Goal: Task Accomplishment & Management: Manage account settings

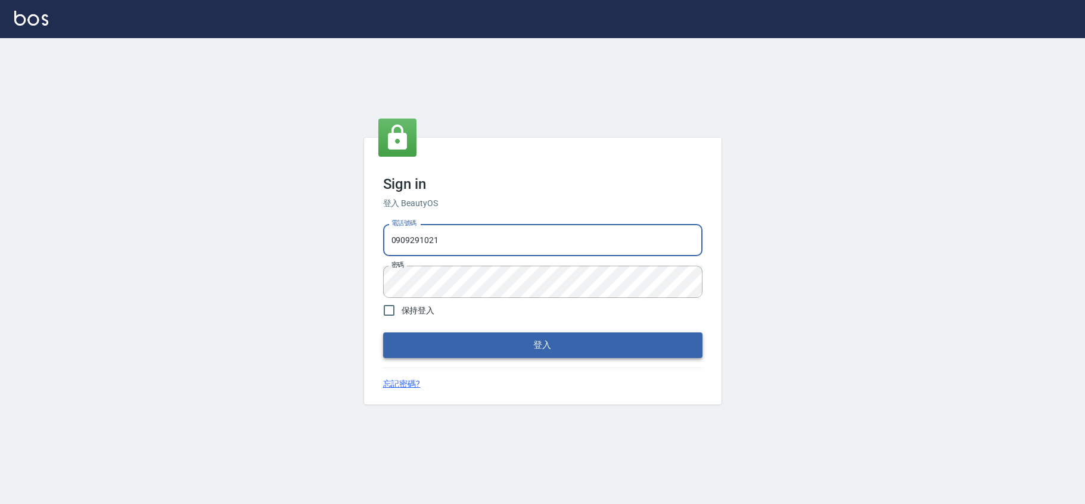
click at [506, 342] on button "登入" at bounding box center [542, 345] width 319 height 25
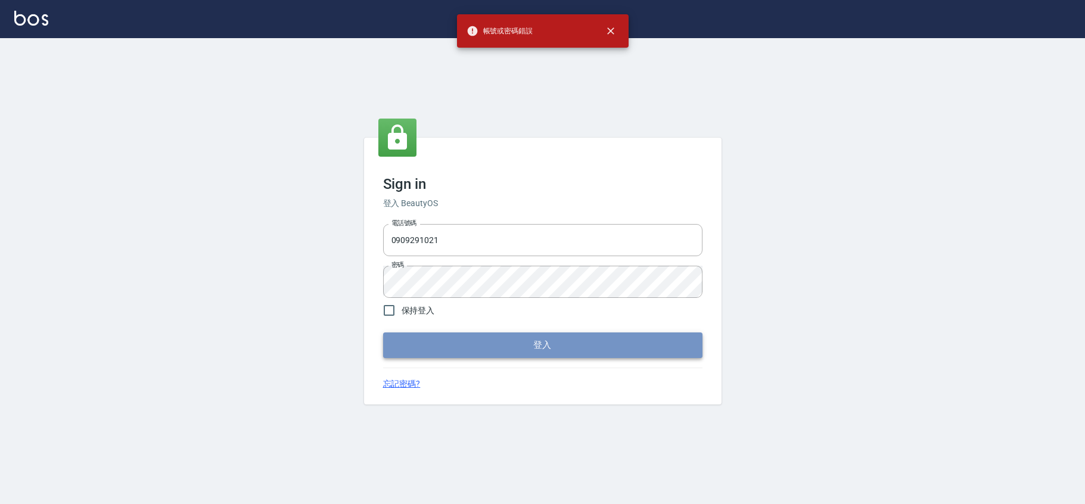
click at [498, 350] on button "登入" at bounding box center [542, 345] width 319 height 25
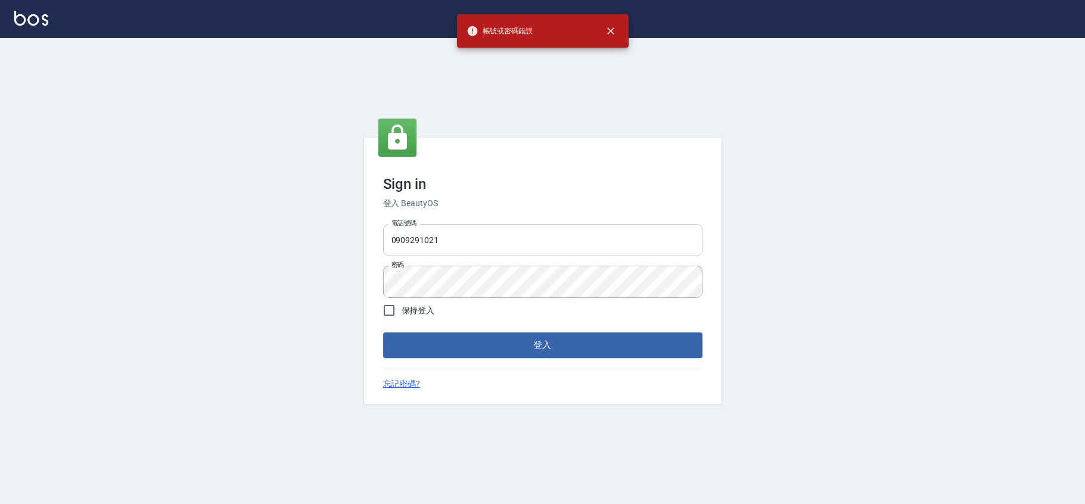
click at [508, 234] on input "0909291021" at bounding box center [542, 240] width 319 height 32
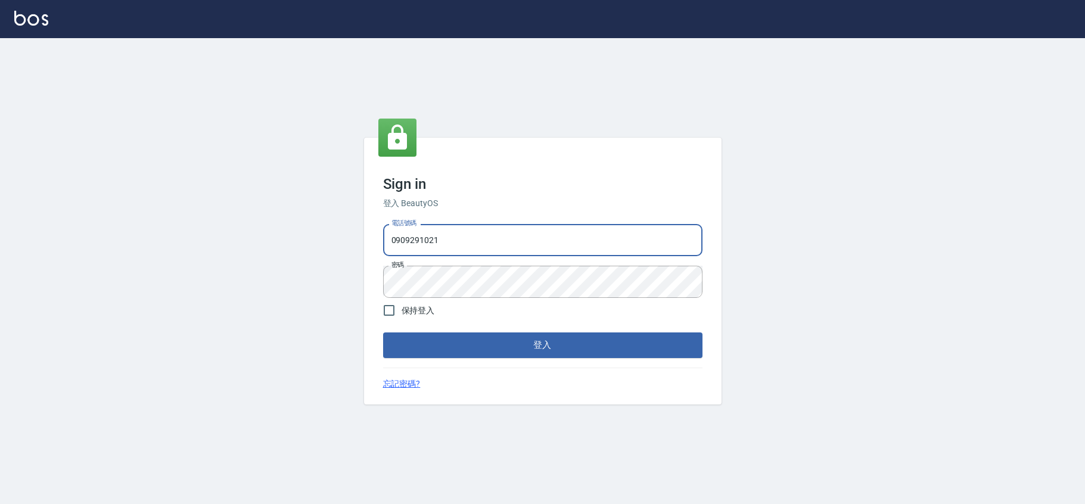
drag, startPoint x: 514, startPoint y: 244, endPoint x: 346, endPoint y: 235, distance: 167.7
click at [346, 235] on div "Sign in 登入 BeautyOS 電話號碼 [PHONE_NUMBER] 電話號碼 密碼 密碼 保持登入 登入 忘記密碼?" at bounding box center [542, 271] width 1085 height 466
type input "癌"
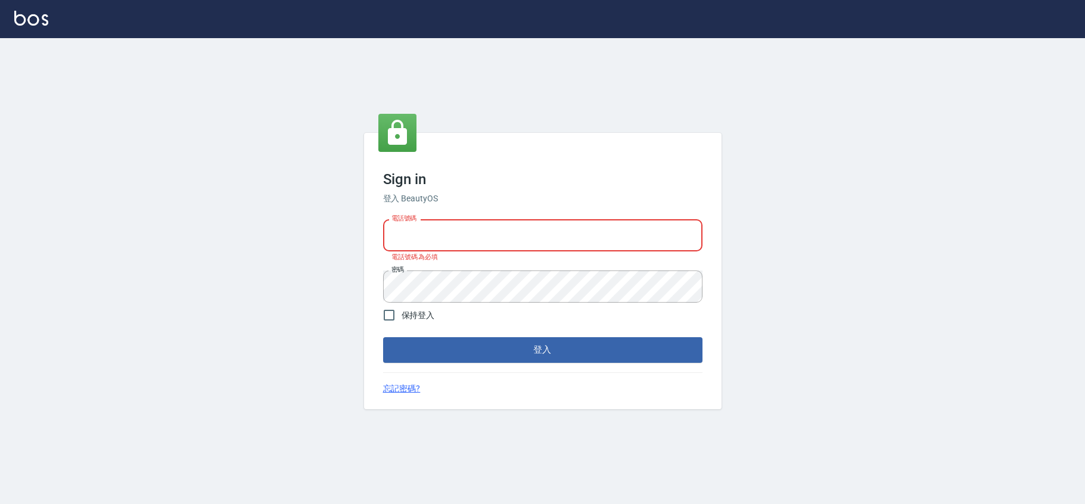
type input "ㄢ"
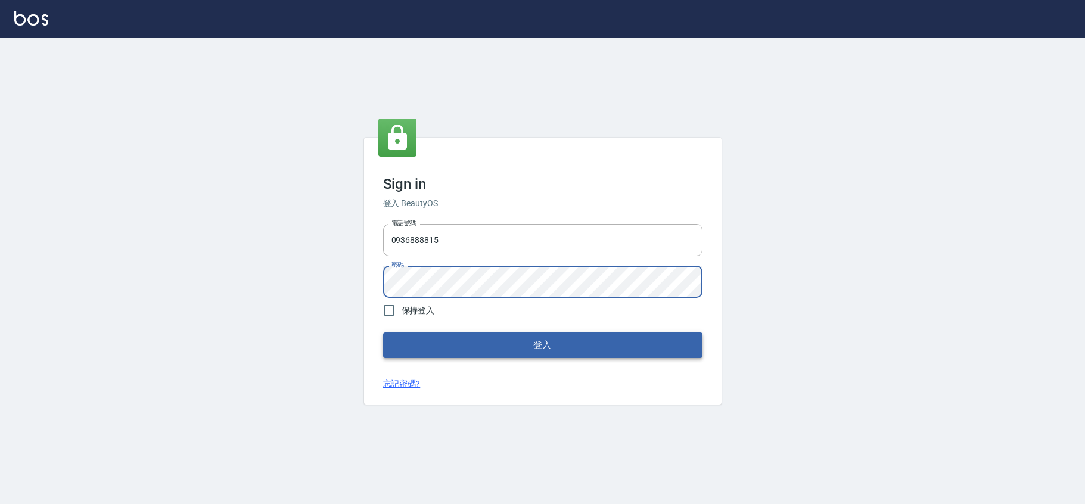
click at [497, 336] on button "登入" at bounding box center [542, 345] width 319 height 25
click at [542, 345] on button "登入" at bounding box center [542, 345] width 319 height 25
click at [282, 288] on div "Sign in 登入 BeautyOS 電話號碼 [PHONE_NUMBER] 電話號碼 密碼 密碼 保持登入 登入 忘記密碼?" at bounding box center [542, 271] width 1085 height 466
click at [293, 257] on div "Sign in 登入 BeautyOS 電話號碼 [PHONE_NUMBER] 電話號碼 密碼 密碼 保持登入 登入 忘記密碼?" at bounding box center [542, 271] width 1085 height 466
click at [358, 278] on div "Sign in 登入 BeautyOS 電話號碼 [PHONE_NUMBER] 電話號碼 密碼 密碼 保持登入 登入 忘記密碼?" at bounding box center [542, 271] width 1085 height 466
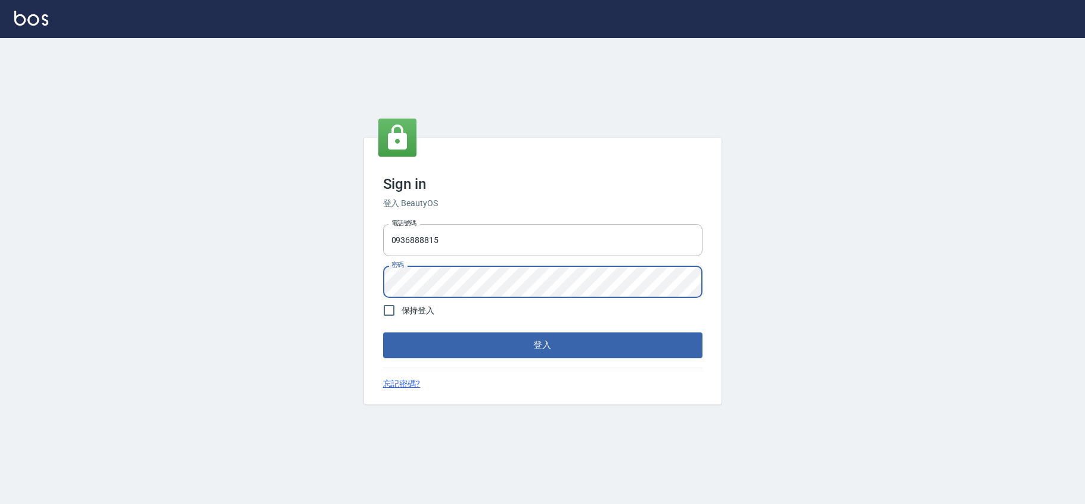
click at [542, 345] on button "登入" at bounding box center [542, 345] width 319 height 25
click at [175, 279] on div "Sign in 登入 BeautyOS 電話號碼 [PHONE_NUMBER] 電話號碼 密碼 密碼 保持登入 登入 忘記密碼?" at bounding box center [542, 271] width 1085 height 466
click at [542, 345] on button "登入" at bounding box center [542, 345] width 319 height 25
click at [296, 273] on div "Sign in 登入 BeautyOS 電話號碼 [PHONE_NUMBER] 電話號碼 密碼 密碼 保持登入 登入 忘記密碼?" at bounding box center [542, 271] width 1085 height 466
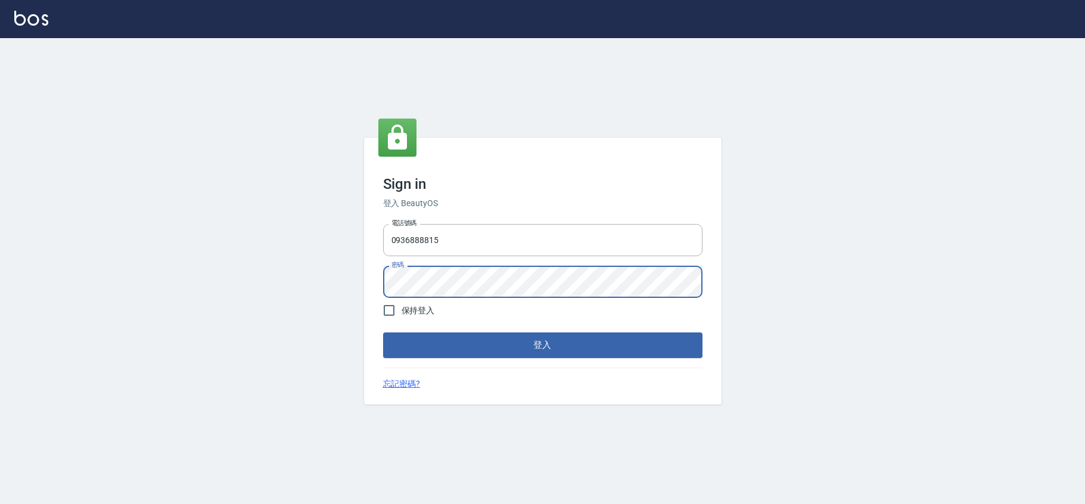
click at [542, 345] on button "登入" at bounding box center [542, 345] width 319 height 25
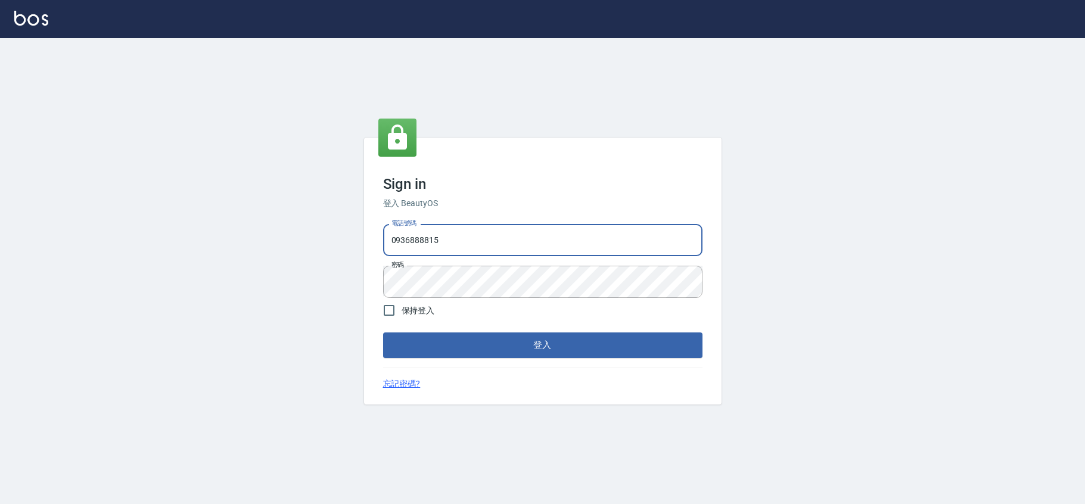
drag, startPoint x: 462, startPoint y: 250, endPoint x: 307, endPoint y: 240, distance: 155.3
click at [307, 240] on div "Sign in 登入 BeautyOS 電話號碼 [PHONE_NUMBER] 電話號碼 密碼 密碼 保持登入 登入 忘記密碼?" at bounding box center [542, 271] width 1085 height 466
click at [570, 243] on input "0936888815" at bounding box center [542, 240] width 319 height 32
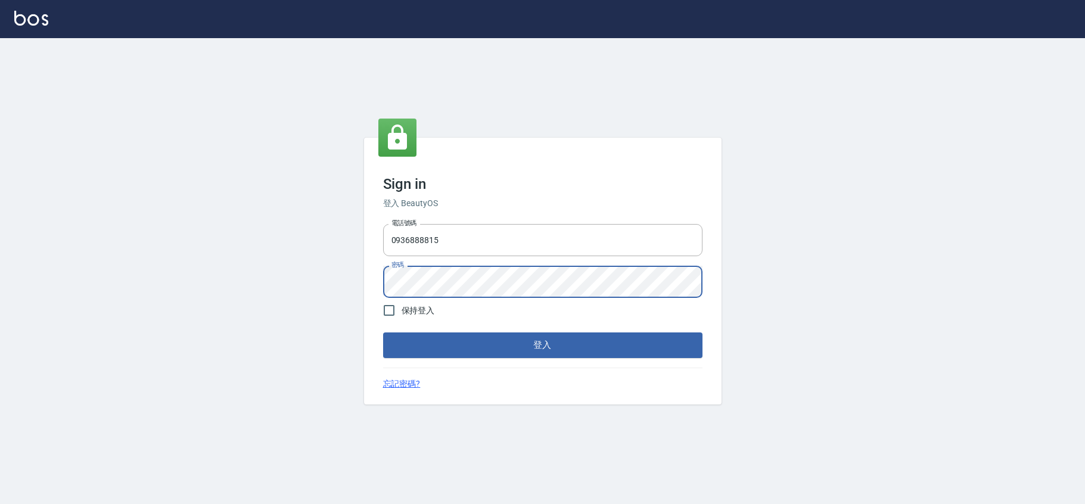
click at [542, 345] on button "登入" at bounding box center [542, 345] width 319 height 25
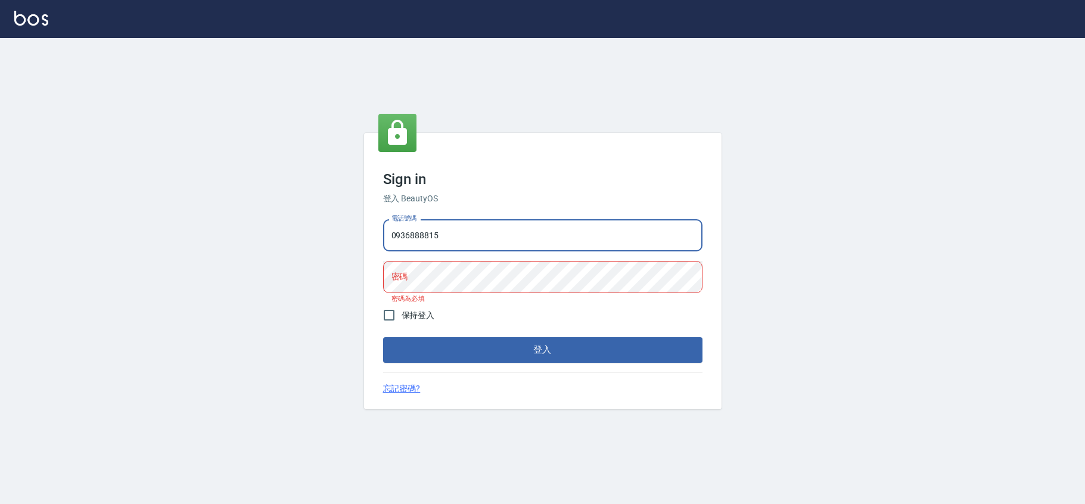
drag, startPoint x: 591, startPoint y: 221, endPoint x: 592, endPoint y: 227, distance: 6.1
click at [592, 225] on input "0936888815" at bounding box center [542, 235] width 319 height 32
click at [592, 228] on input "0936888815" at bounding box center [542, 235] width 319 height 32
drag, startPoint x: 601, startPoint y: 241, endPoint x: 536, endPoint y: 238, distance: 64.4
click at [592, 243] on input "0936888815" at bounding box center [542, 235] width 319 height 32
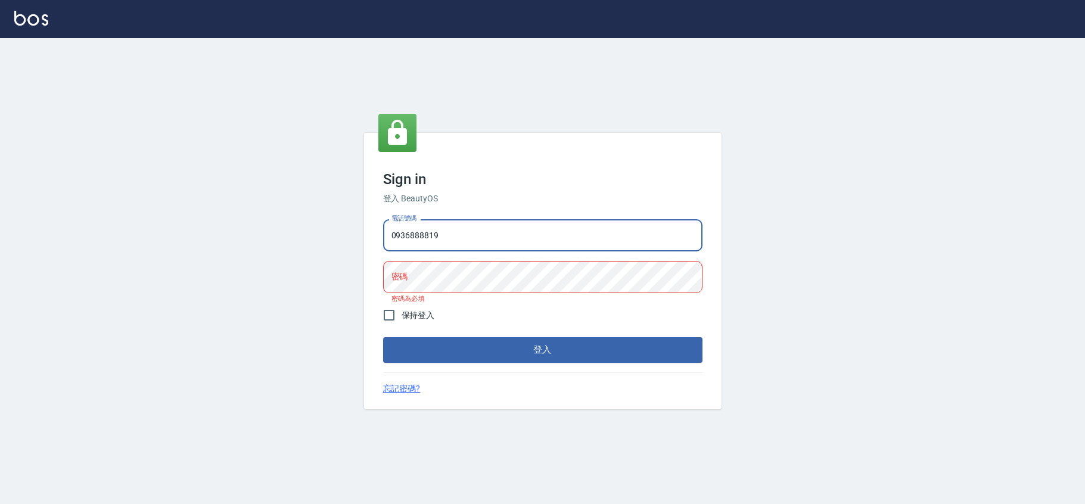
type input "0936888819"
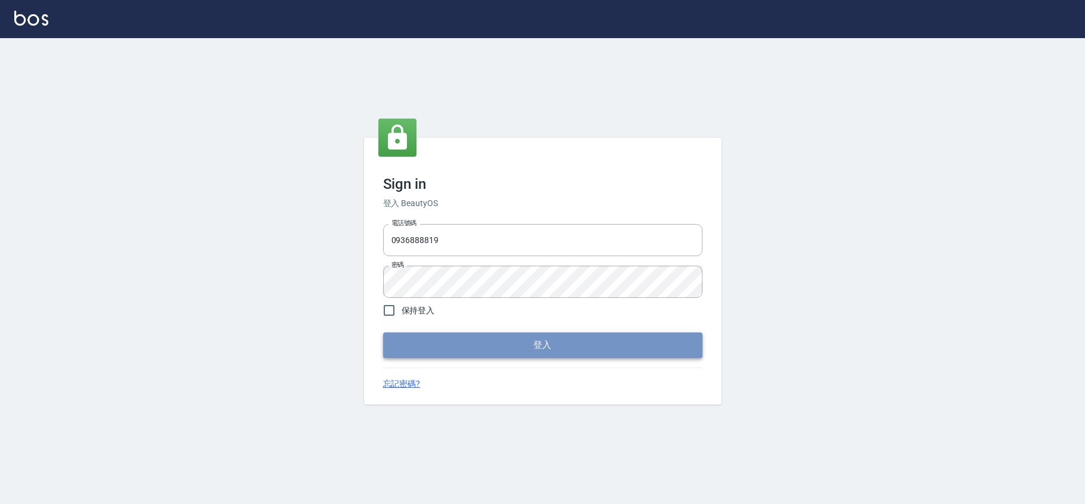
click at [530, 355] on button "登入" at bounding box center [542, 345] width 319 height 25
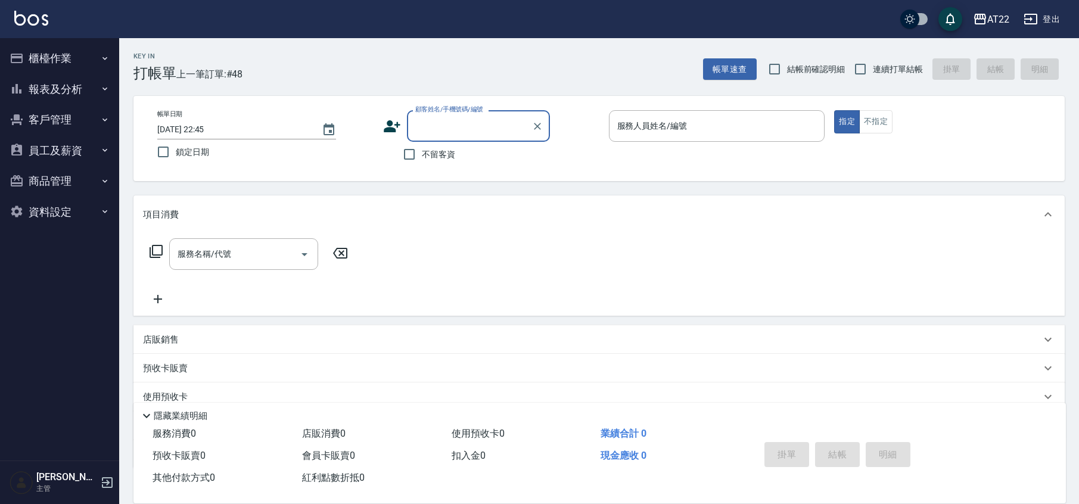
click at [54, 125] on button "客戶管理" at bounding box center [60, 119] width 110 height 31
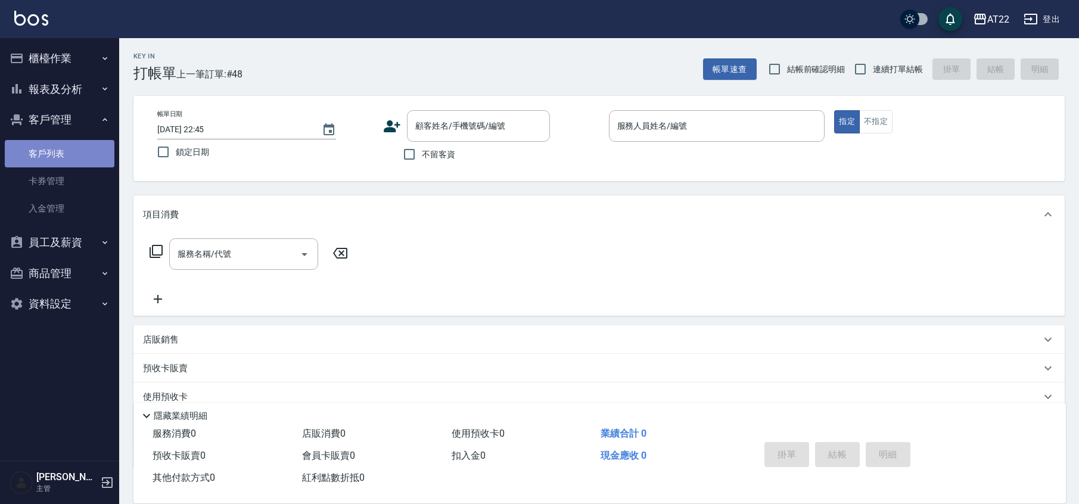
click at [76, 158] on link "客戶列表" at bounding box center [60, 153] width 110 height 27
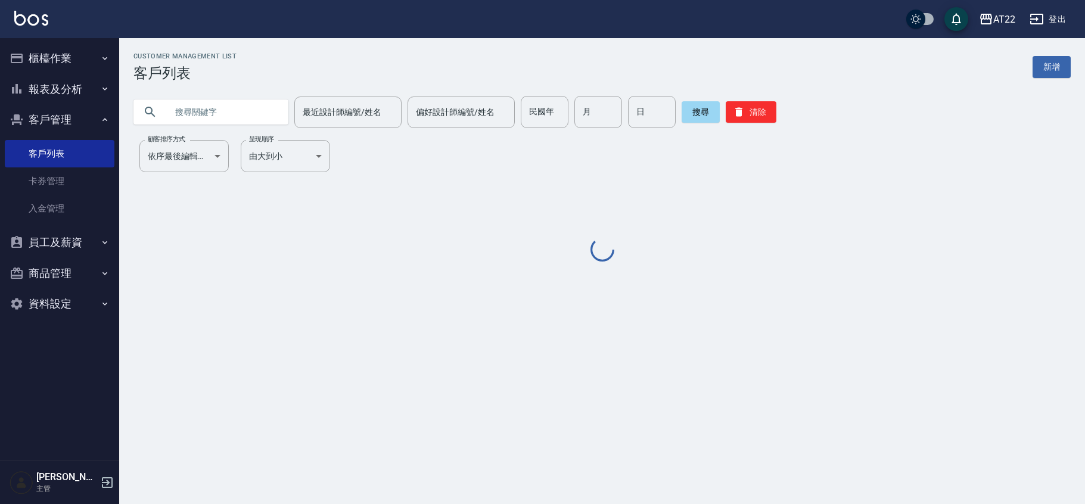
click at [234, 119] on input "text" at bounding box center [223, 112] width 112 height 32
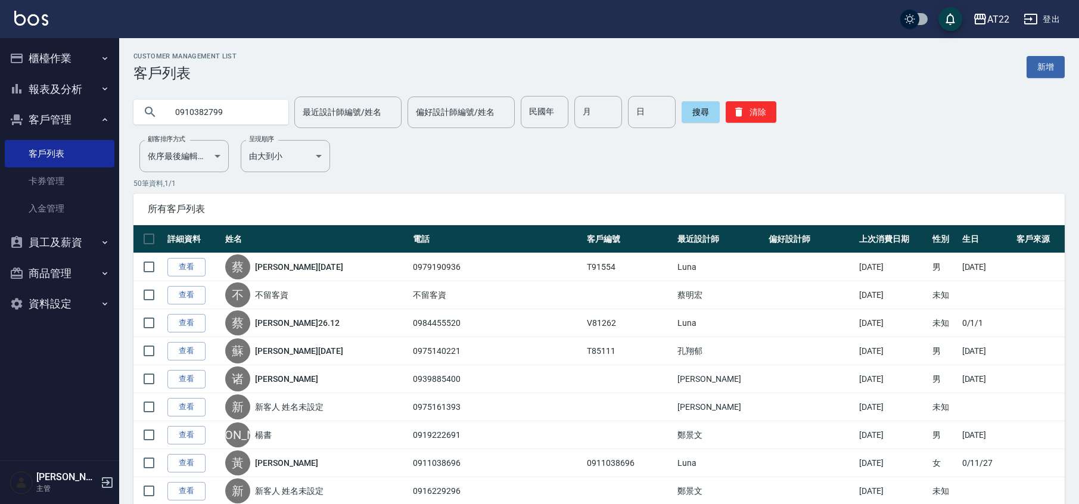
type input "0910382799"
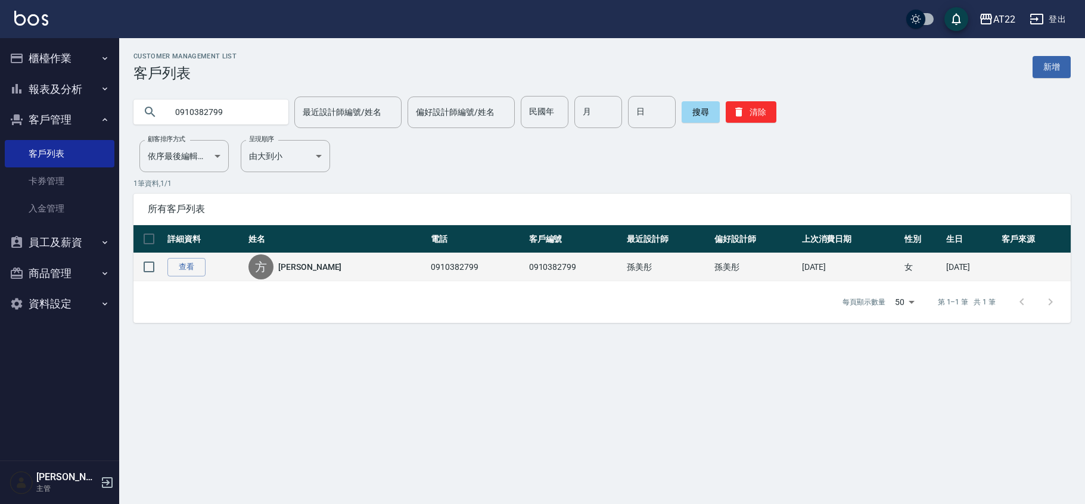
click at [208, 269] on td "查看" at bounding box center [204, 267] width 81 height 28
click at [204, 269] on link "查看" at bounding box center [186, 267] width 38 height 18
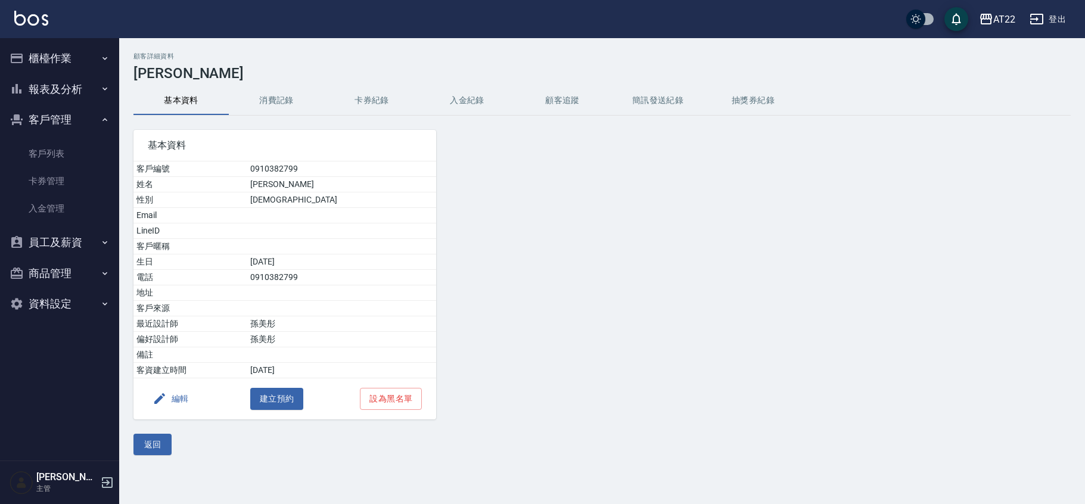
click at [305, 122] on div "基本資料 客戶編號 0910382799 姓名 [PERSON_NAME] 性別 [DEMOGRAPHIC_DATA] Email LineID 客戶暱稱 生…" at bounding box center [277, 268] width 317 height 304
click at [299, 111] on button "消費記錄" at bounding box center [276, 100] width 95 height 29
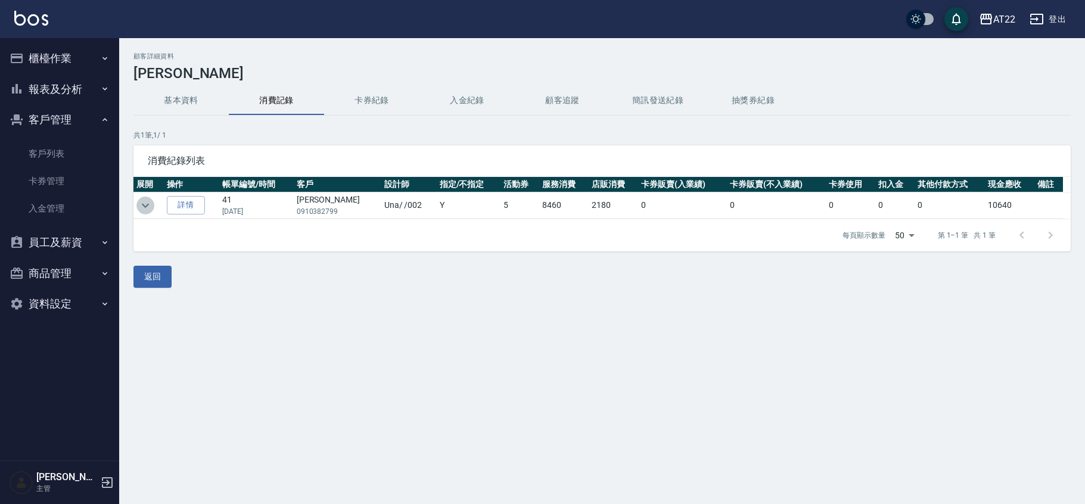
click at [151, 209] on icon "expand row" at bounding box center [145, 205] width 14 height 14
